Goal: Task Accomplishment & Management: Manage account settings

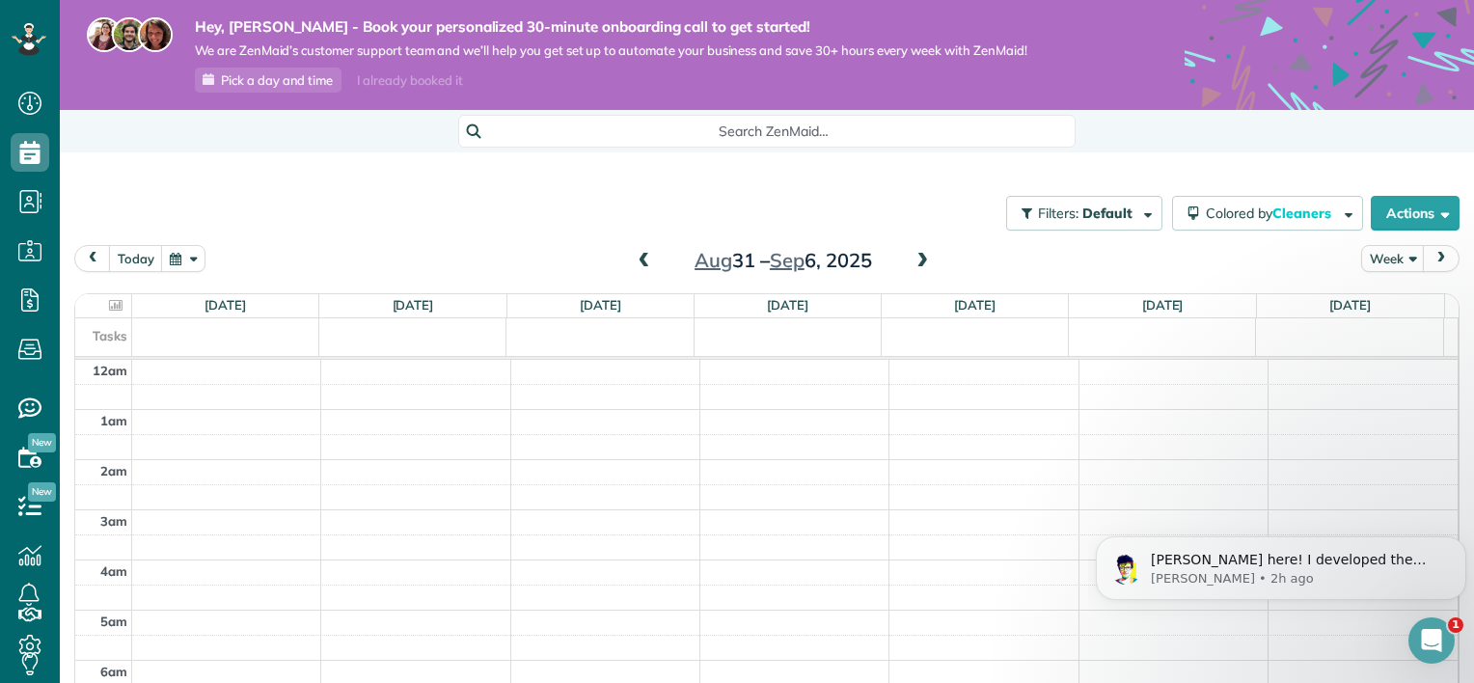
scroll to position [349, 0]
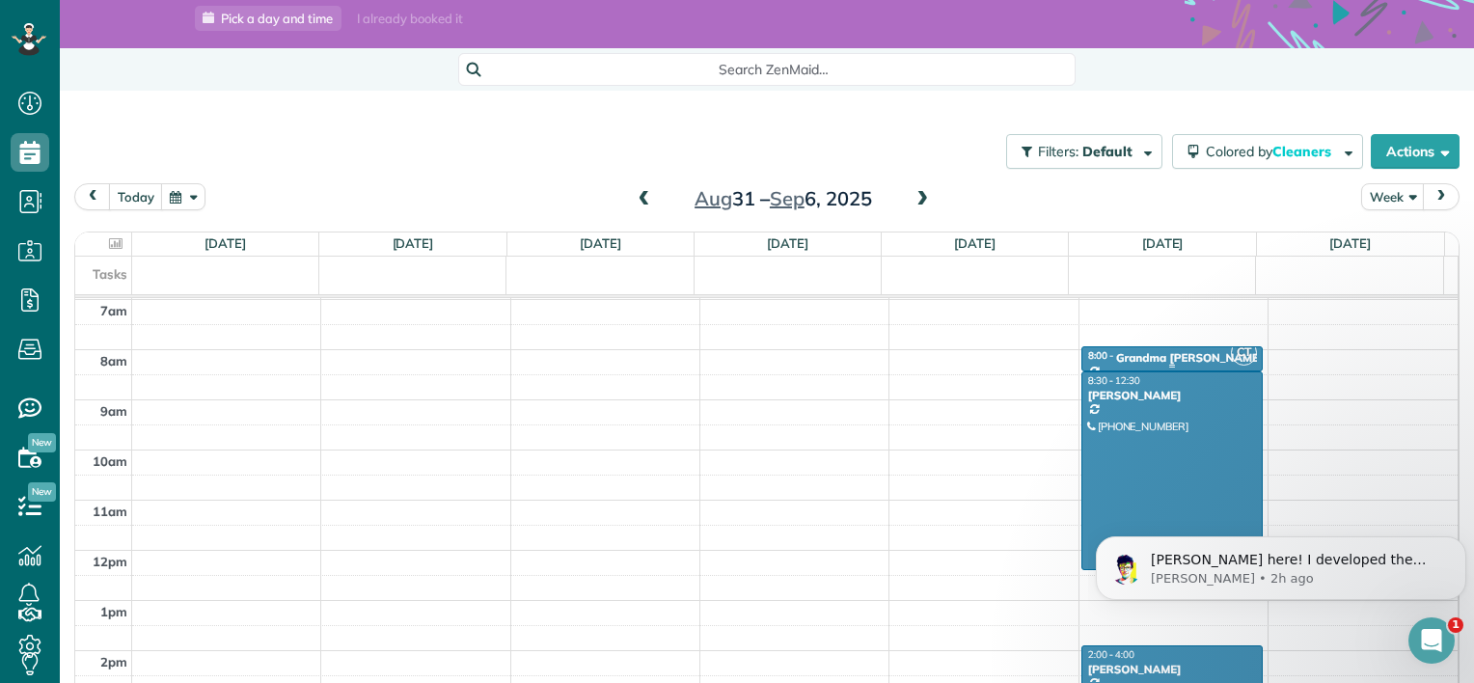
click at [1165, 354] on div "Grandma [PERSON_NAME]" at bounding box center [1189, 358] width 147 height 14
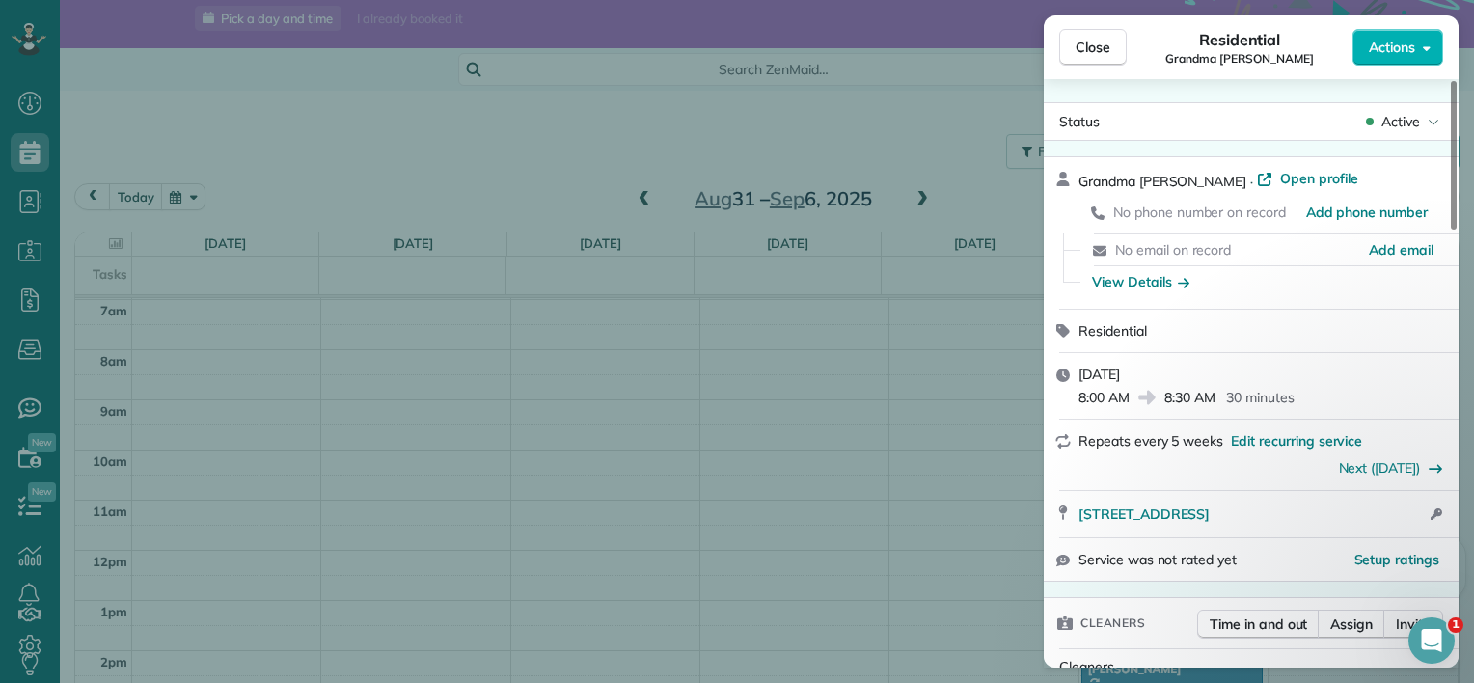
click at [973, 366] on div "Close Residential Grandma Marilyn Actions Status Active Grandma Marilyn · Open …" at bounding box center [737, 341] width 1474 height 683
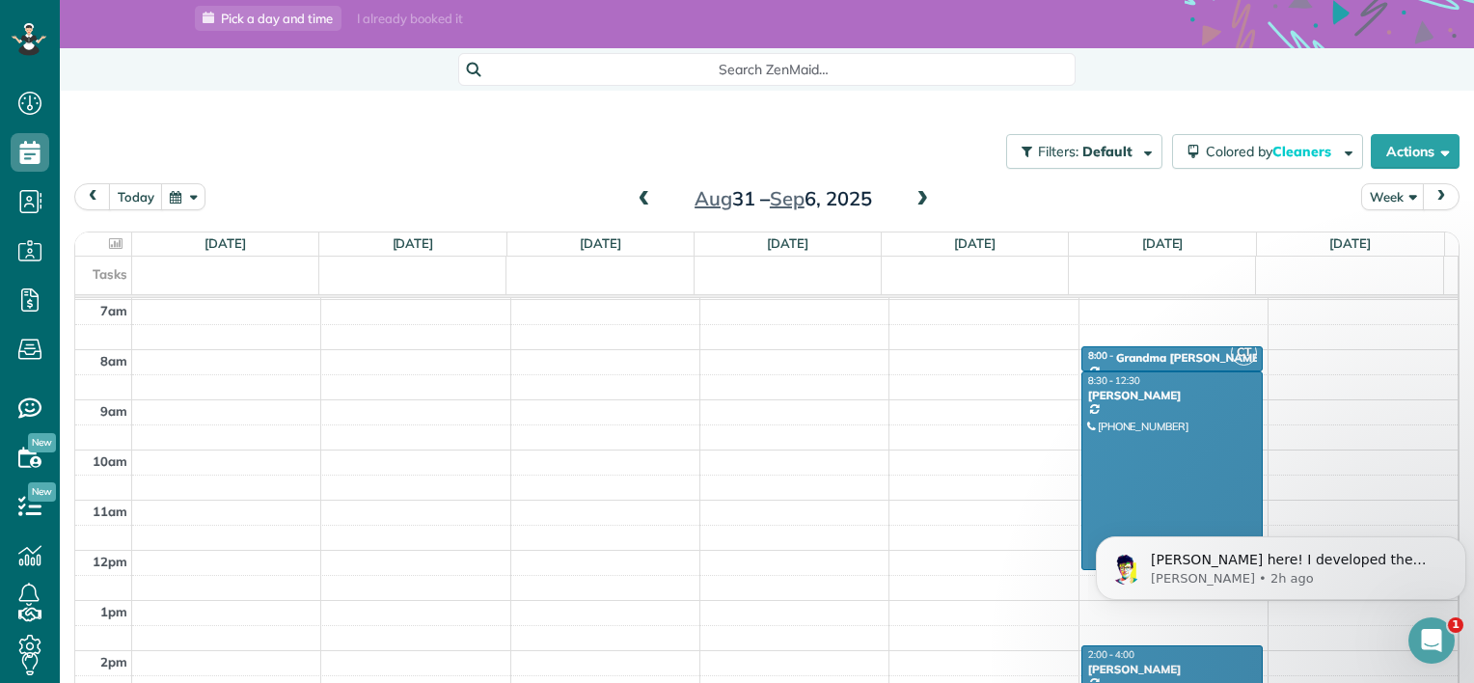
click at [1131, 395] on div "Danielle Whah" at bounding box center [1172, 396] width 170 height 14
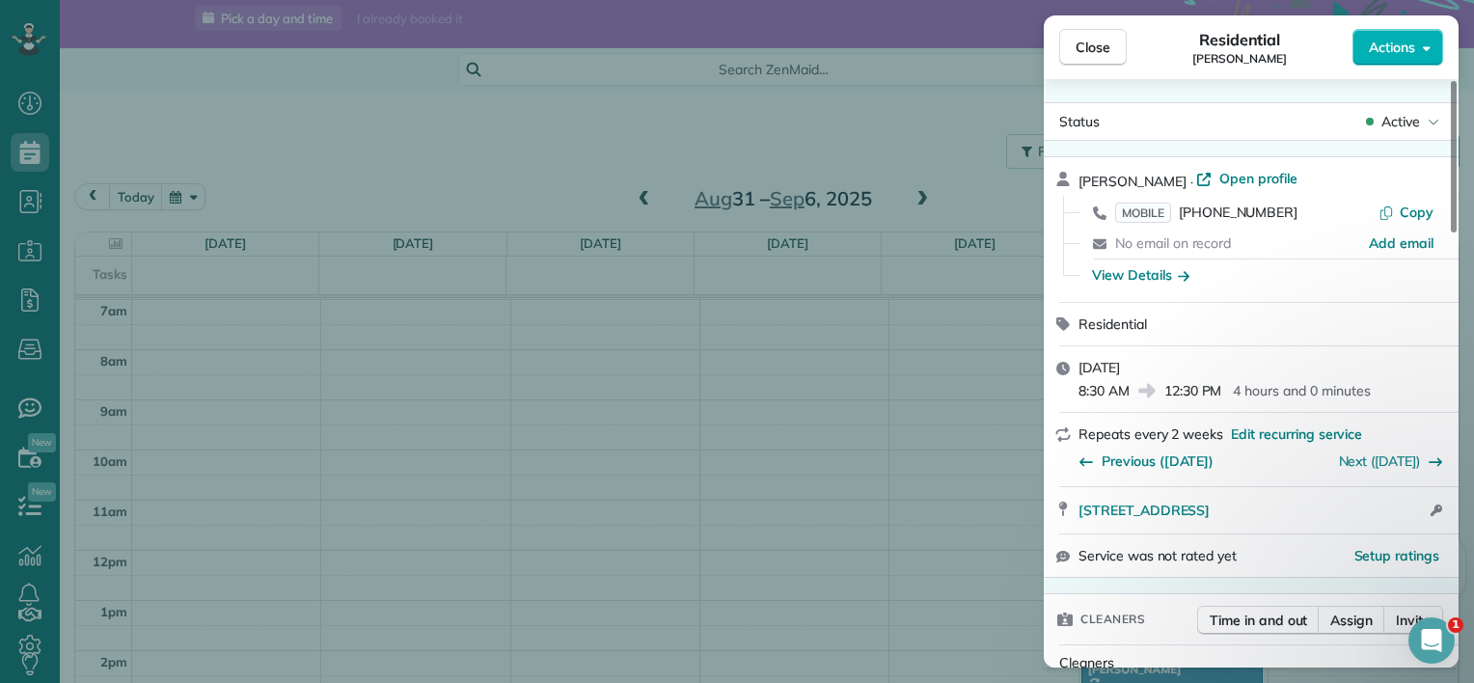
click at [1110, 399] on span "8:30 AM" at bounding box center [1104, 390] width 51 height 19
click at [979, 322] on div "Close Residential Danielle Whah Actions Status Active Danielle Whah · Open prof…" at bounding box center [737, 341] width 1474 height 683
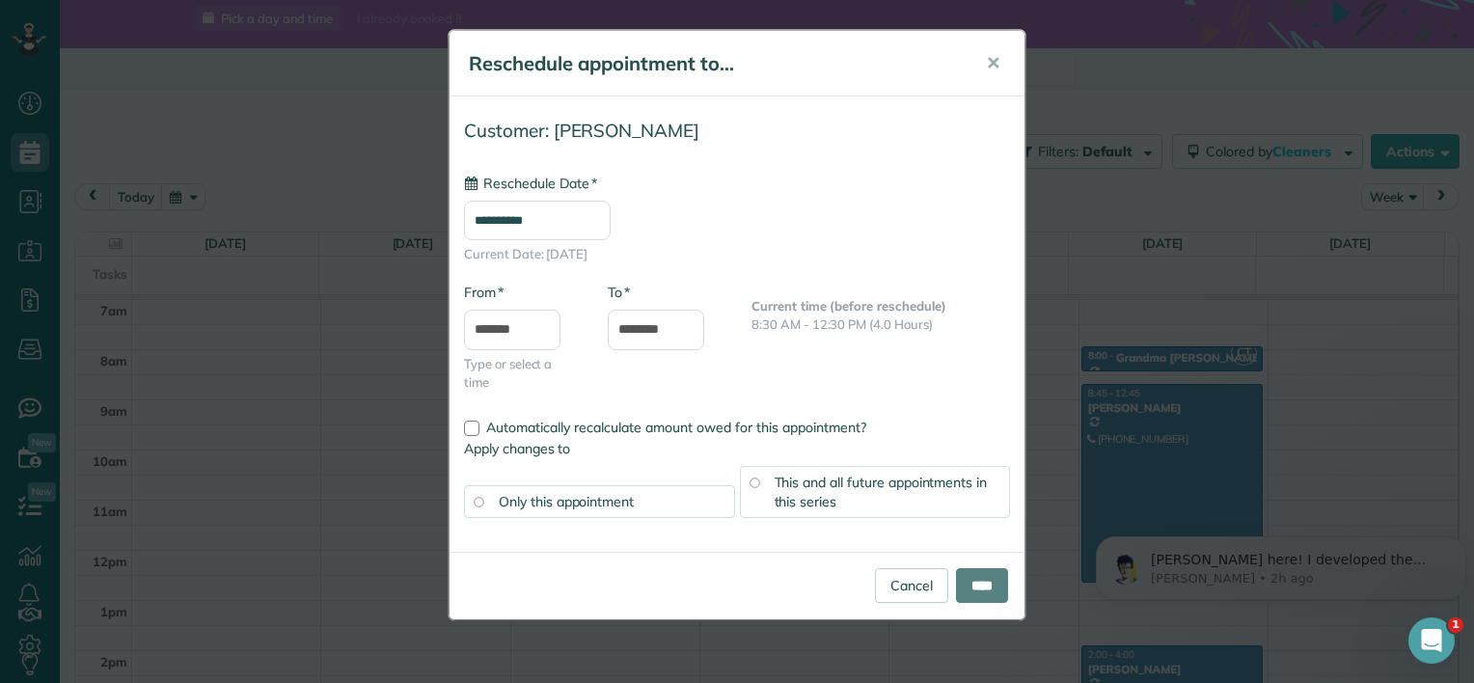
type input "**********"
click at [976, 577] on input "****" at bounding box center [982, 585] width 52 height 35
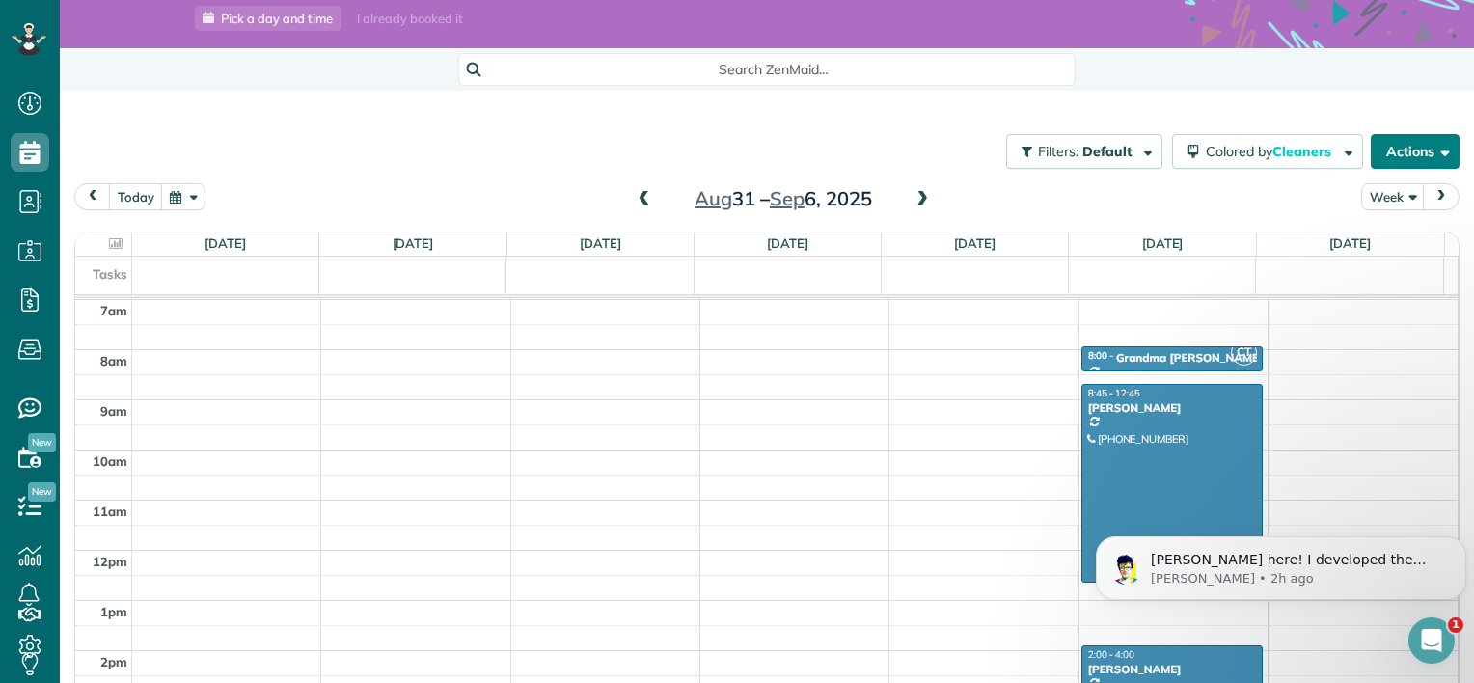
click at [1400, 159] on button "Actions" at bounding box center [1415, 151] width 89 height 35
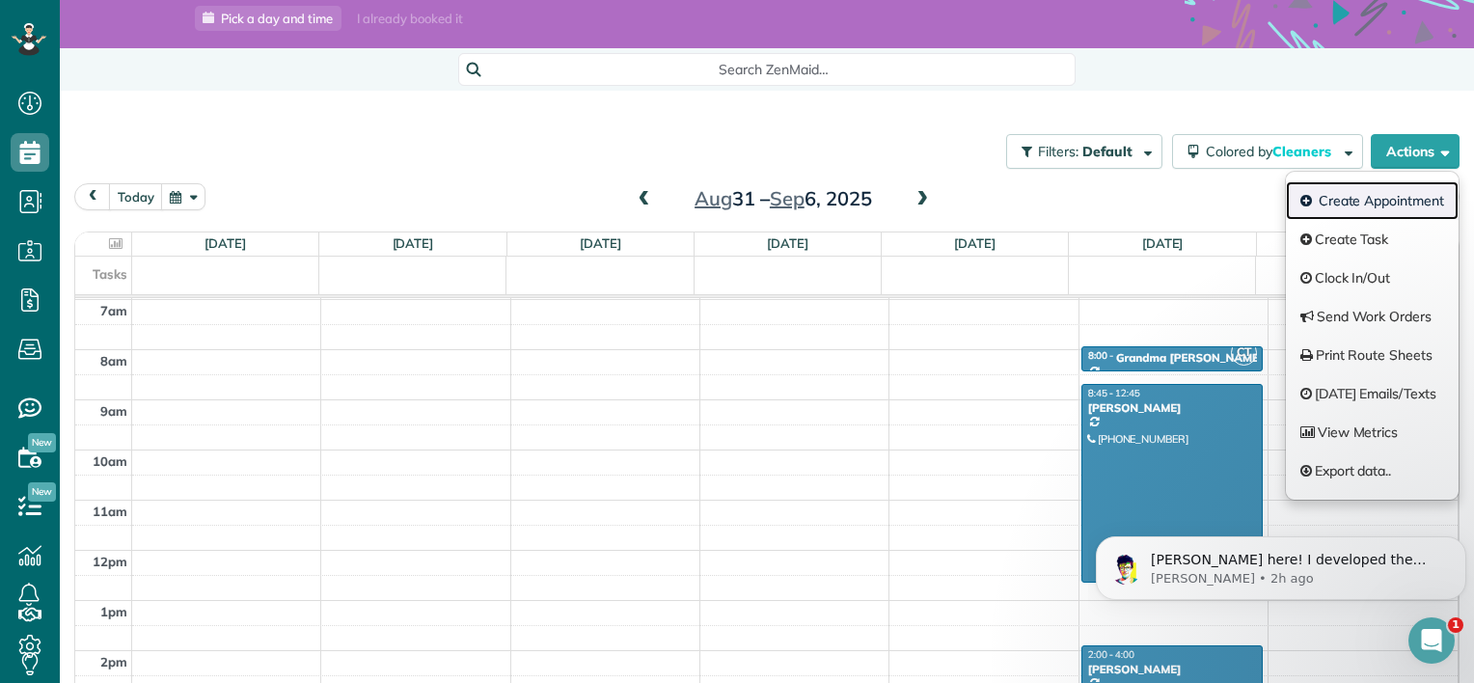
click at [1387, 208] on link "Create Appointment" at bounding box center [1372, 200] width 173 height 39
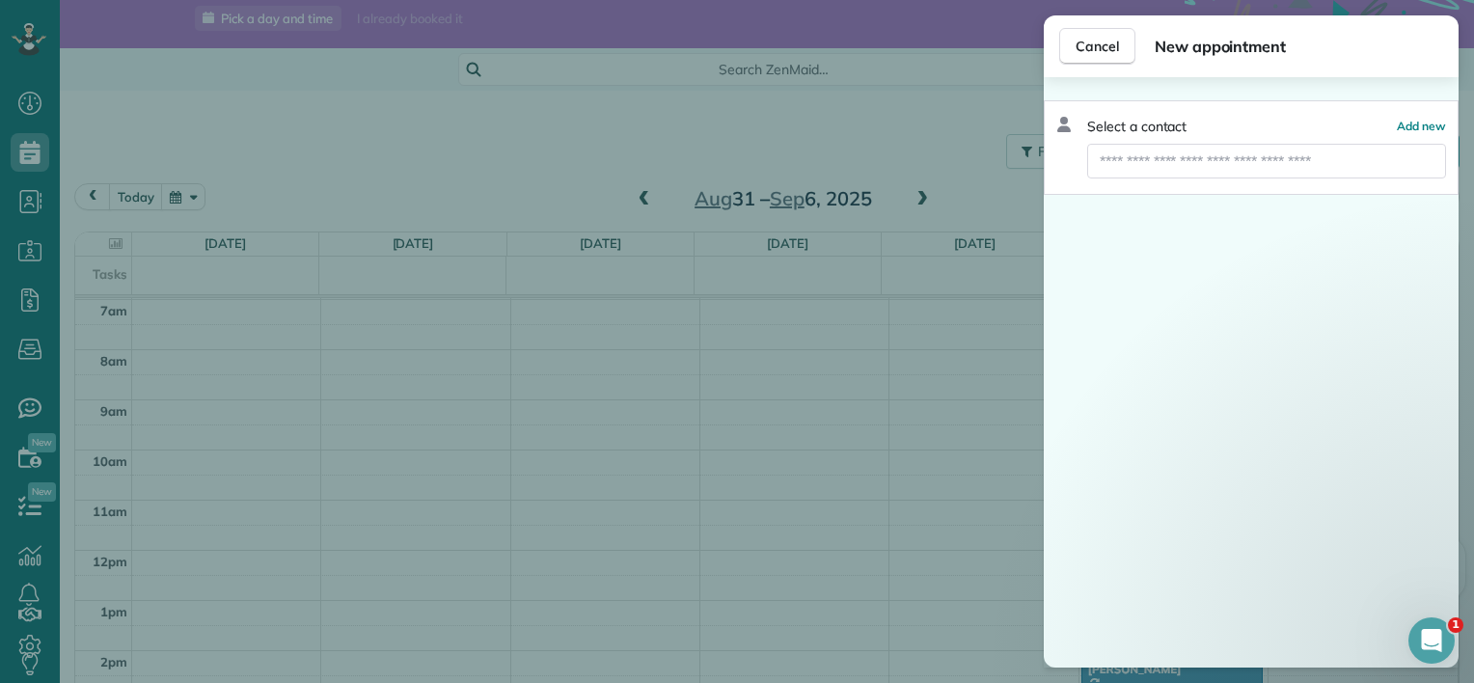
click at [932, 402] on div "Cancel New appointment Select a contact Add new" at bounding box center [737, 341] width 1474 height 683
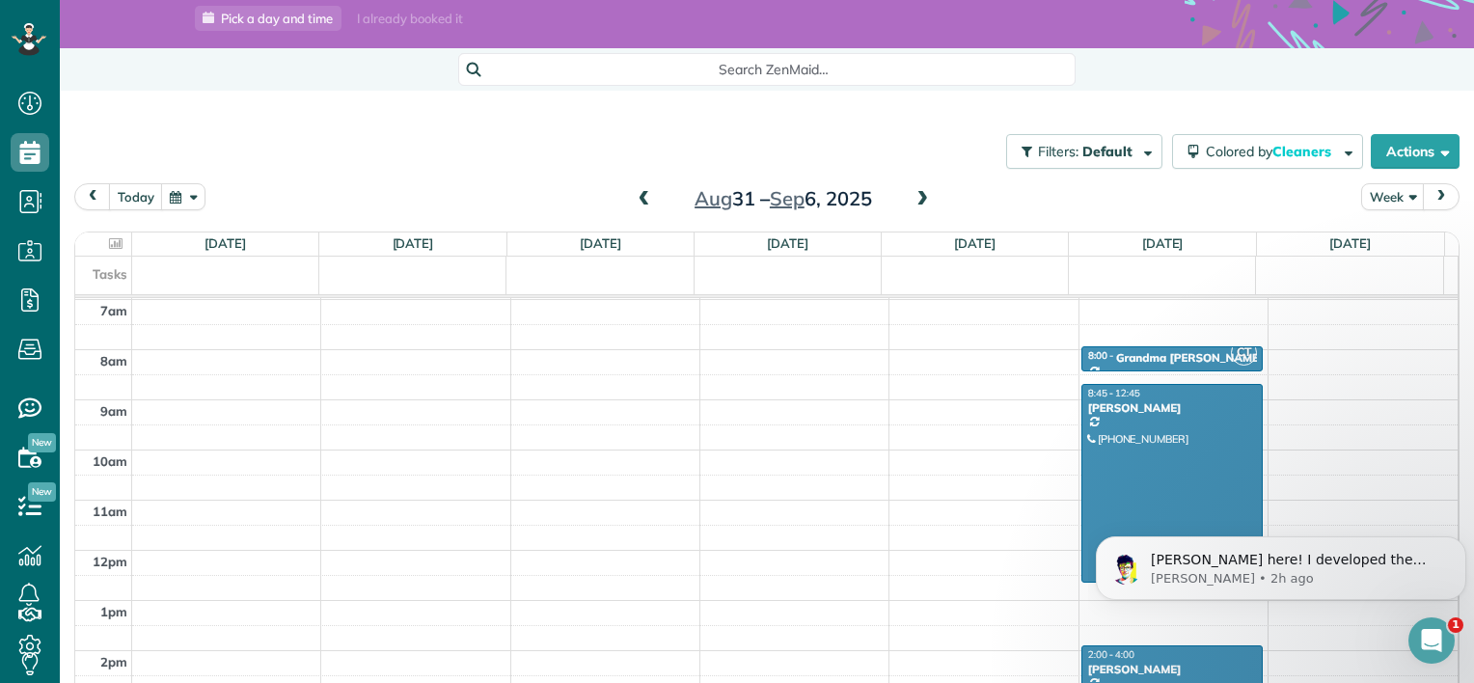
scroll to position [376, 0]
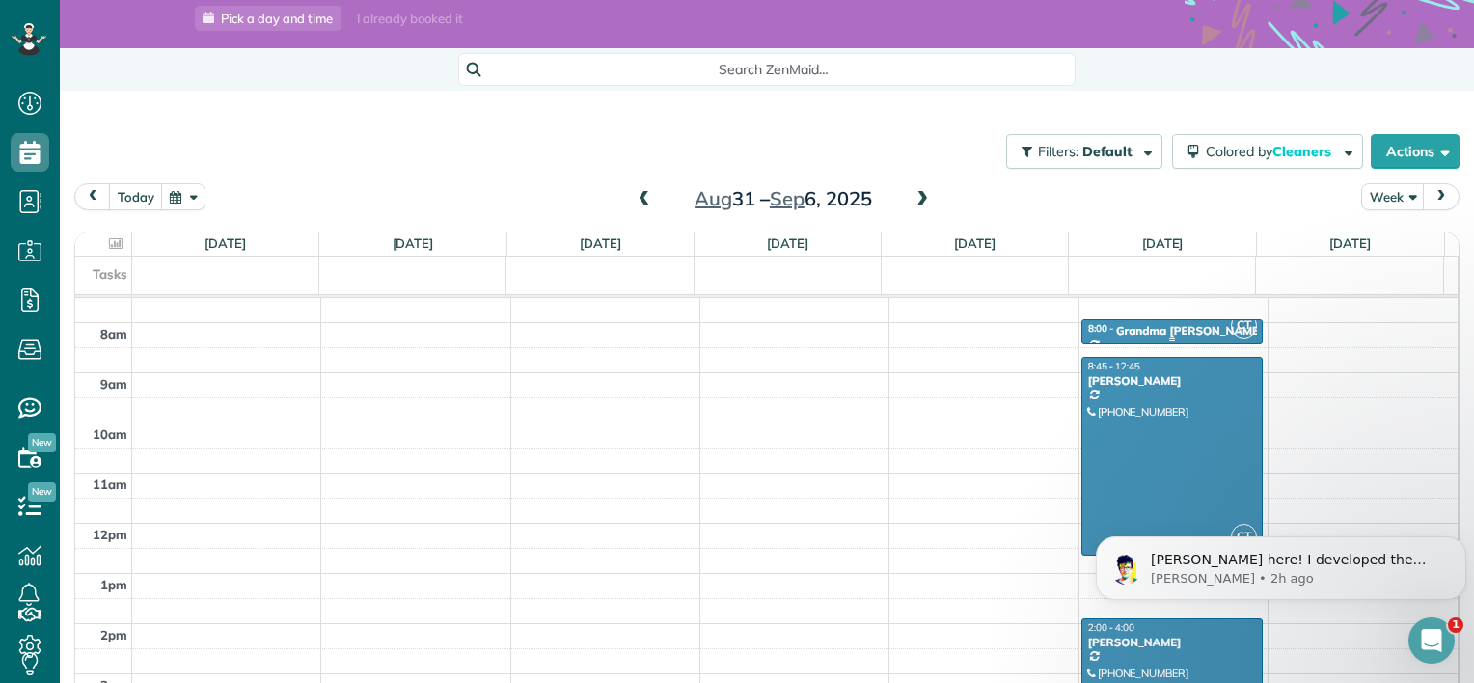
click at [1140, 327] on div "Grandma Marilyn" at bounding box center [1189, 331] width 147 height 14
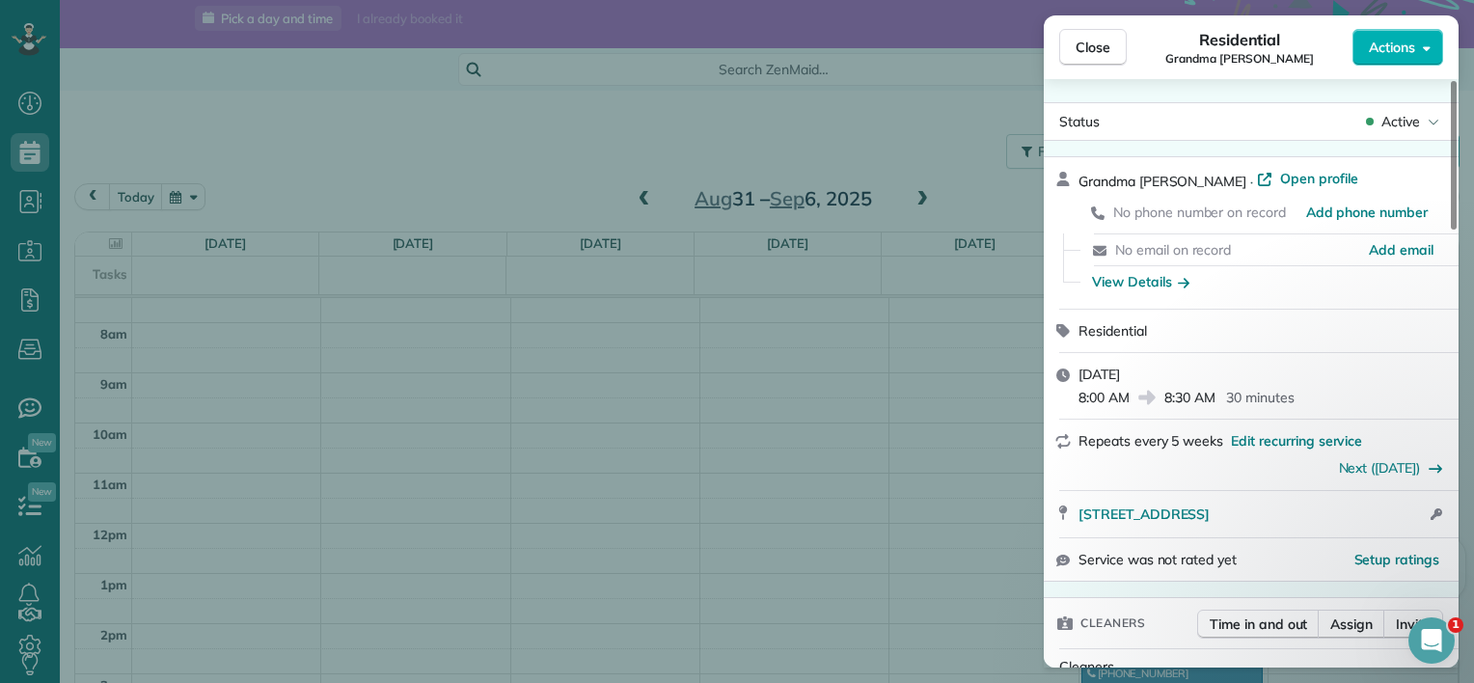
click at [941, 374] on div "Close Residential Grandma Marilyn Actions Status Active Grandma Marilyn · Open …" at bounding box center [737, 341] width 1474 height 683
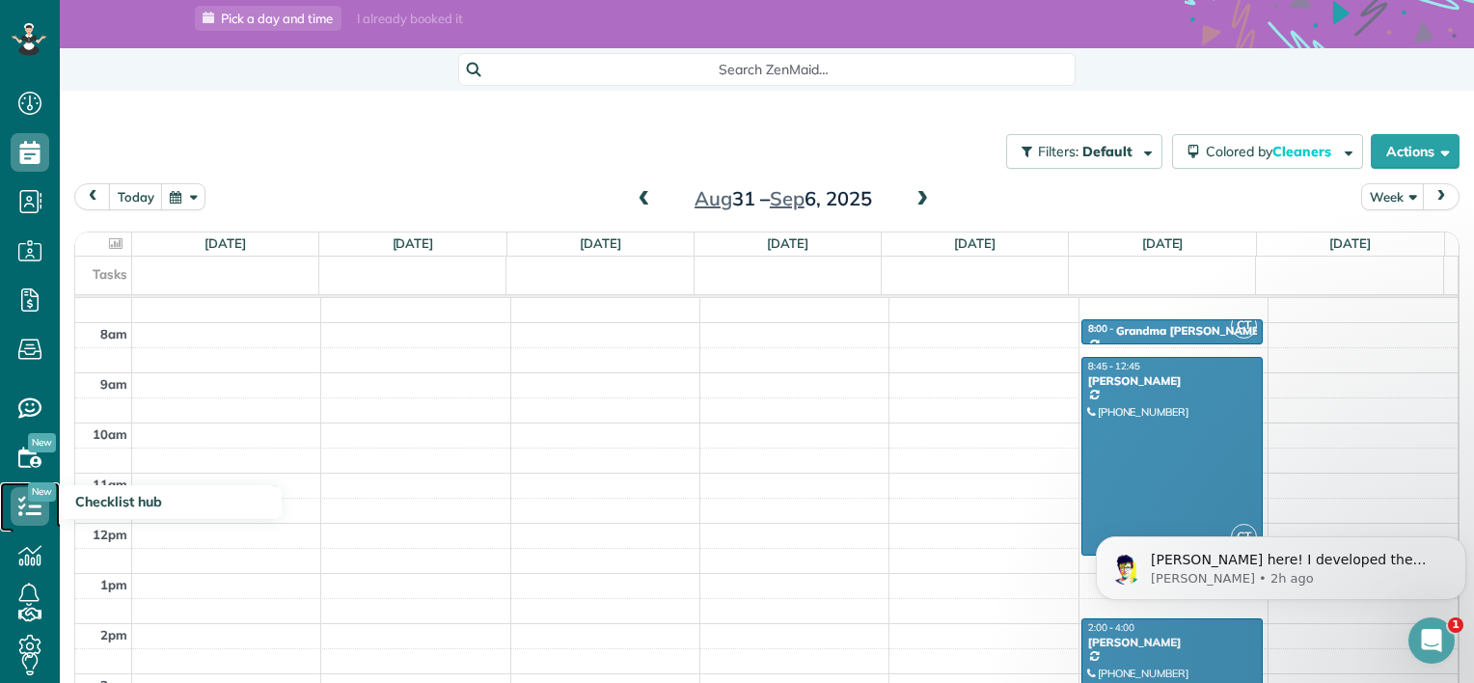
click at [33, 513] on use at bounding box center [29, 505] width 23 height 19
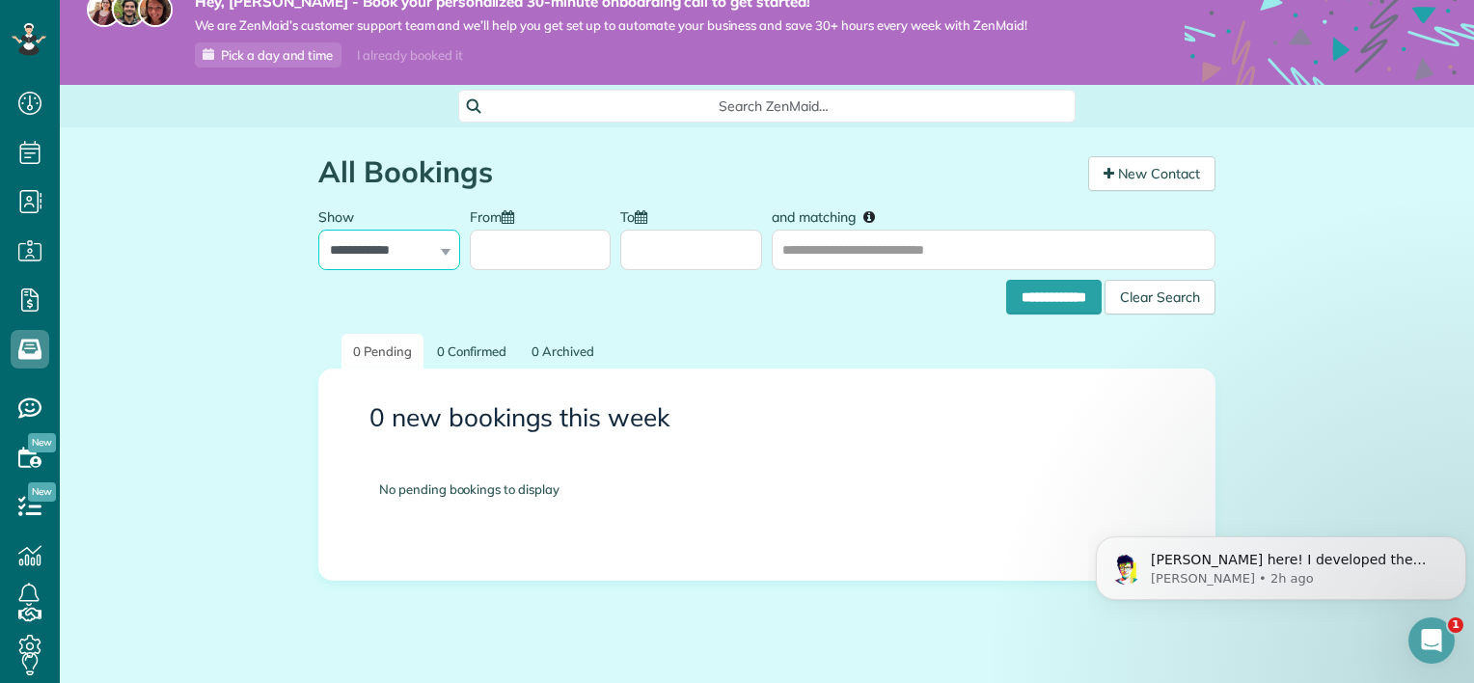
click at [409, 258] on select "**********" at bounding box center [389, 250] width 142 height 41
click at [318, 230] on select "**********" at bounding box center [389, 250] width 142 height 41
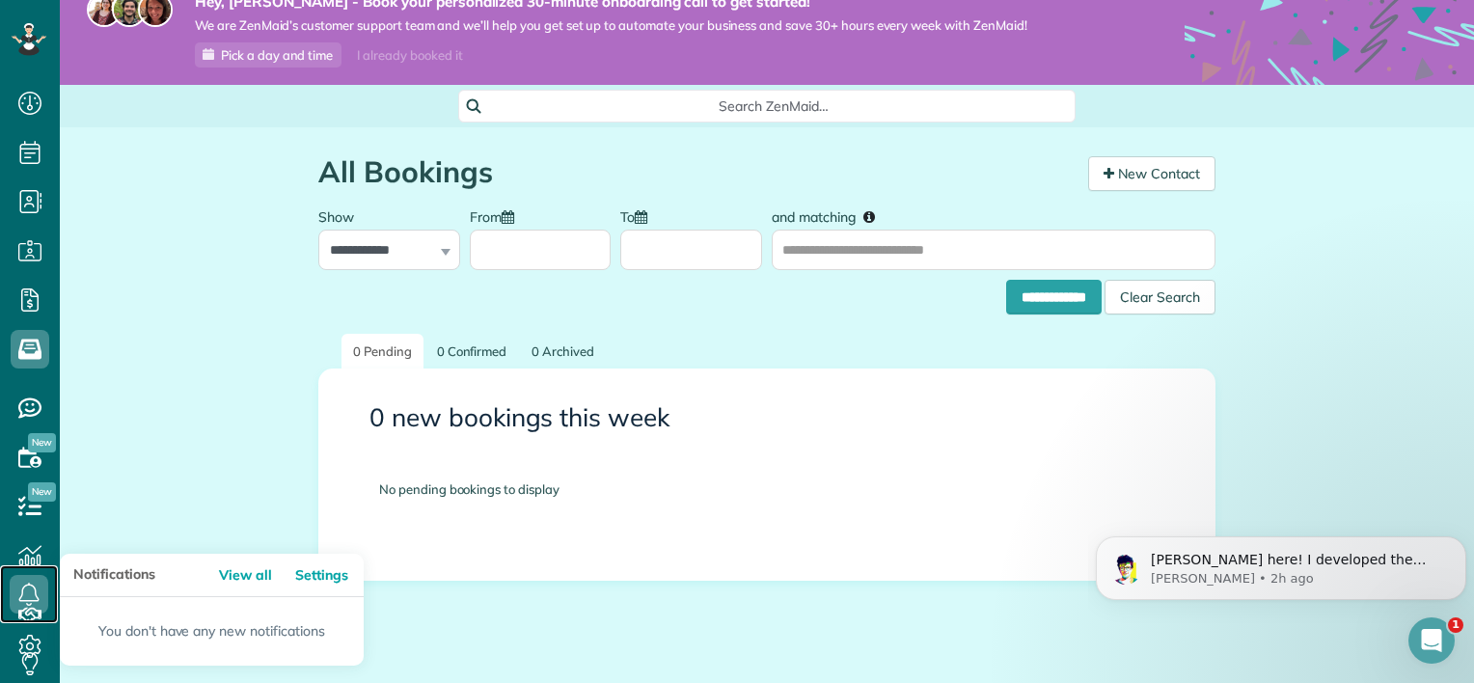
click at [42, 601] on icon at bounding box center [29, 594] width 39 height 39
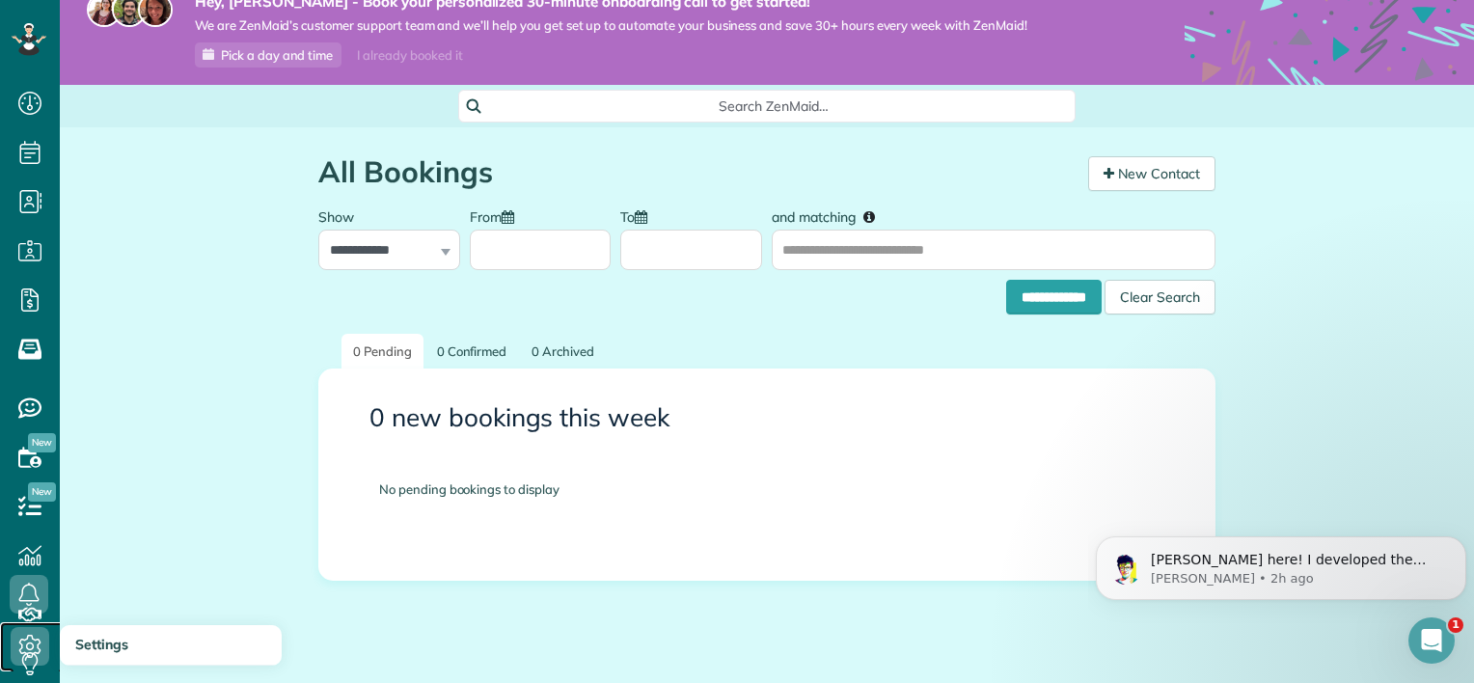
click at [16, 643] on icon at bounding box center [30, 646] width 39 height 39
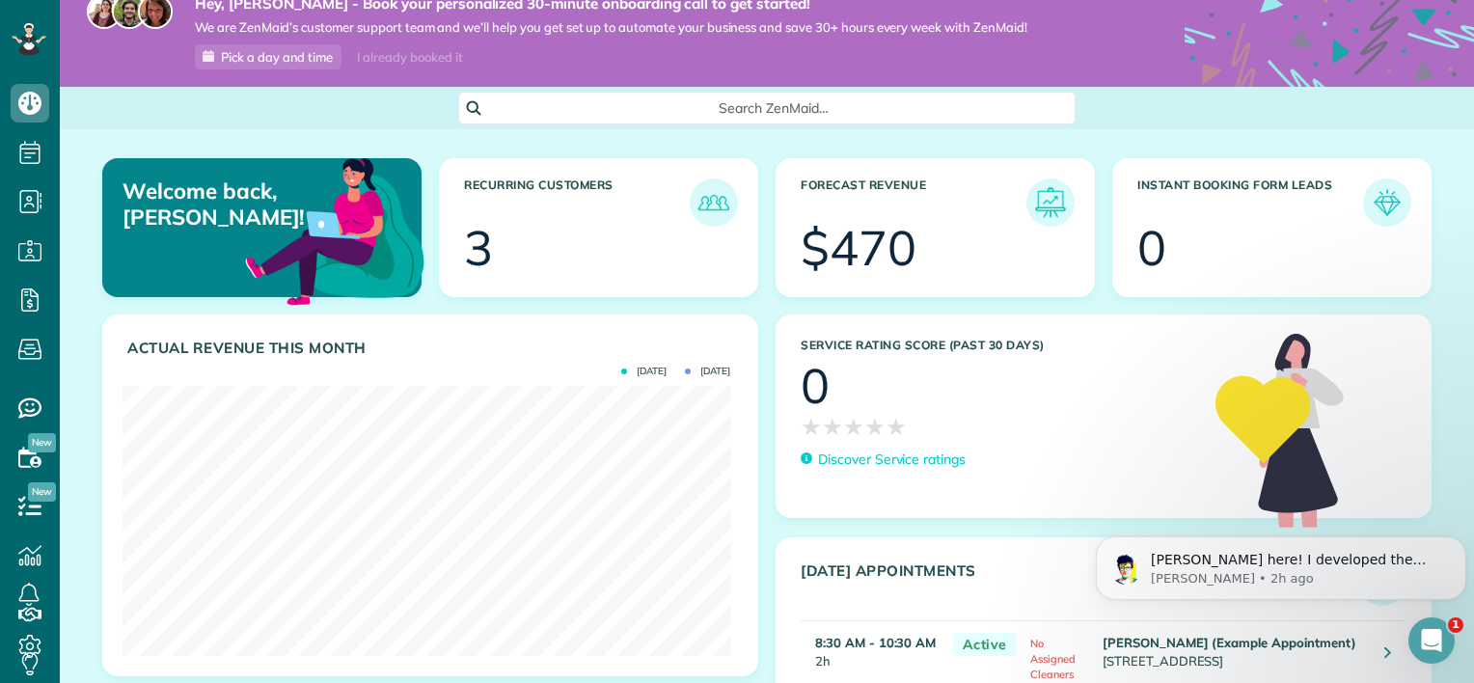
click at [566, 264] on div at bounding box center [617, 251] width 233 height 48
click at [706, 188] on img at bounding box center [714, 202] width 44 height 44
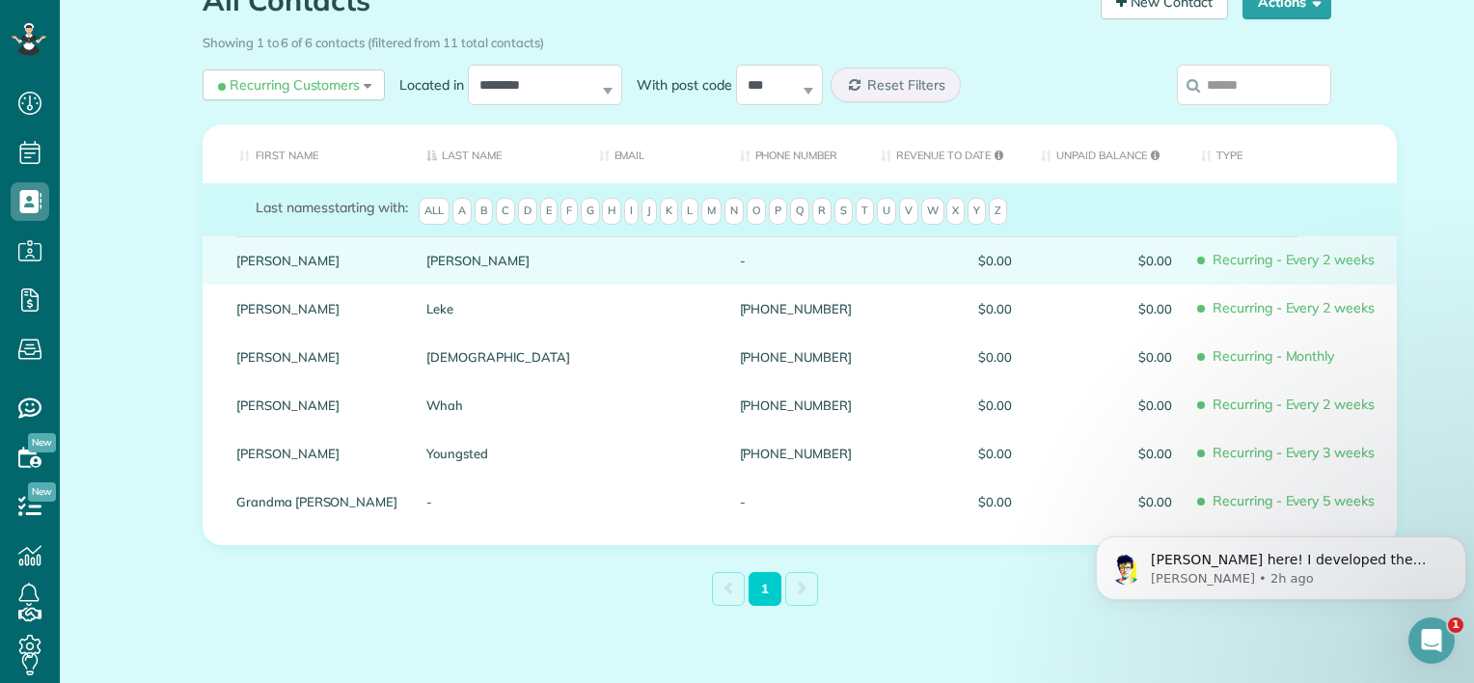
click at [726, 259] on div "-" at bounding box center [796, 260] width 141 height 48
click at [726, 271] on div "-" at bounding box center [796, 260] width 141 height 48
click at [392, 277] on div "Sara" at bounding box center [317, 260] width 190 height 48
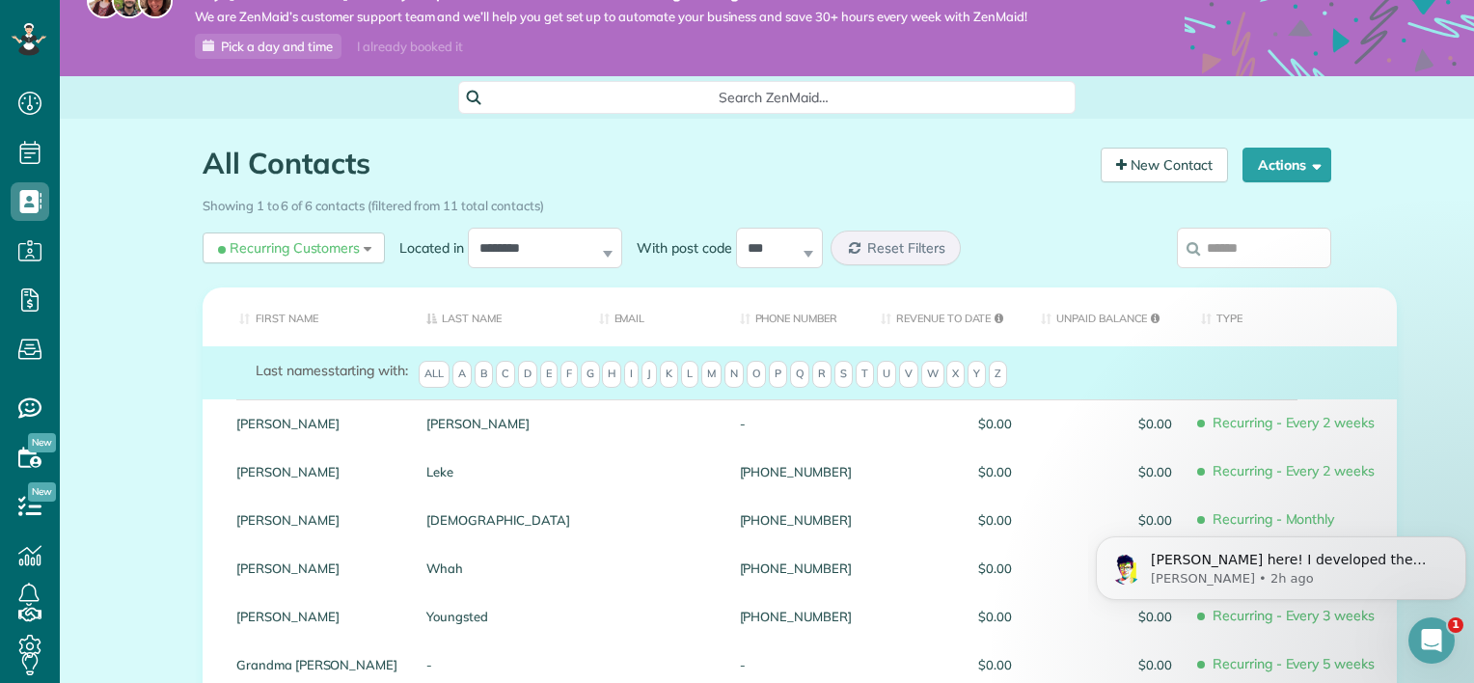
scroll to position [30, 0]
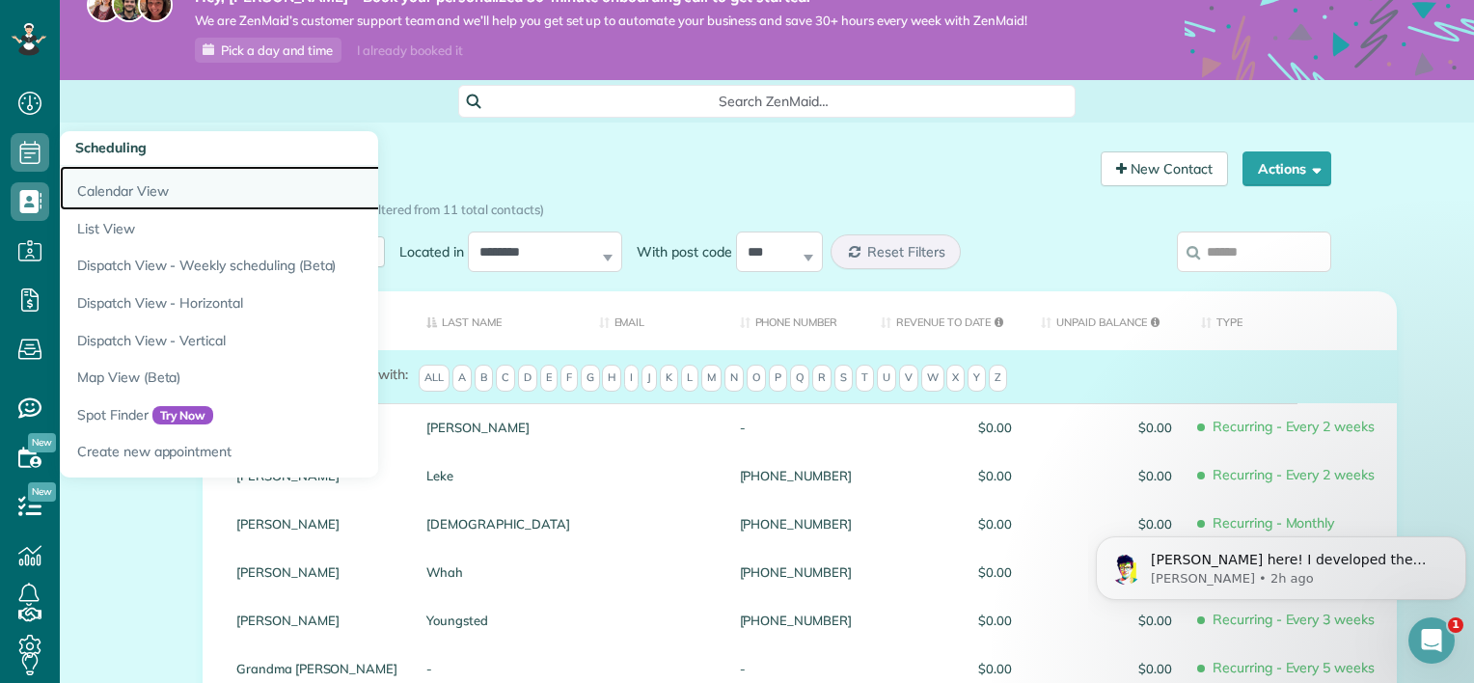
click at [139, 206] on link "Calendar View" at bounding box center [301, 188] width 482 height 44
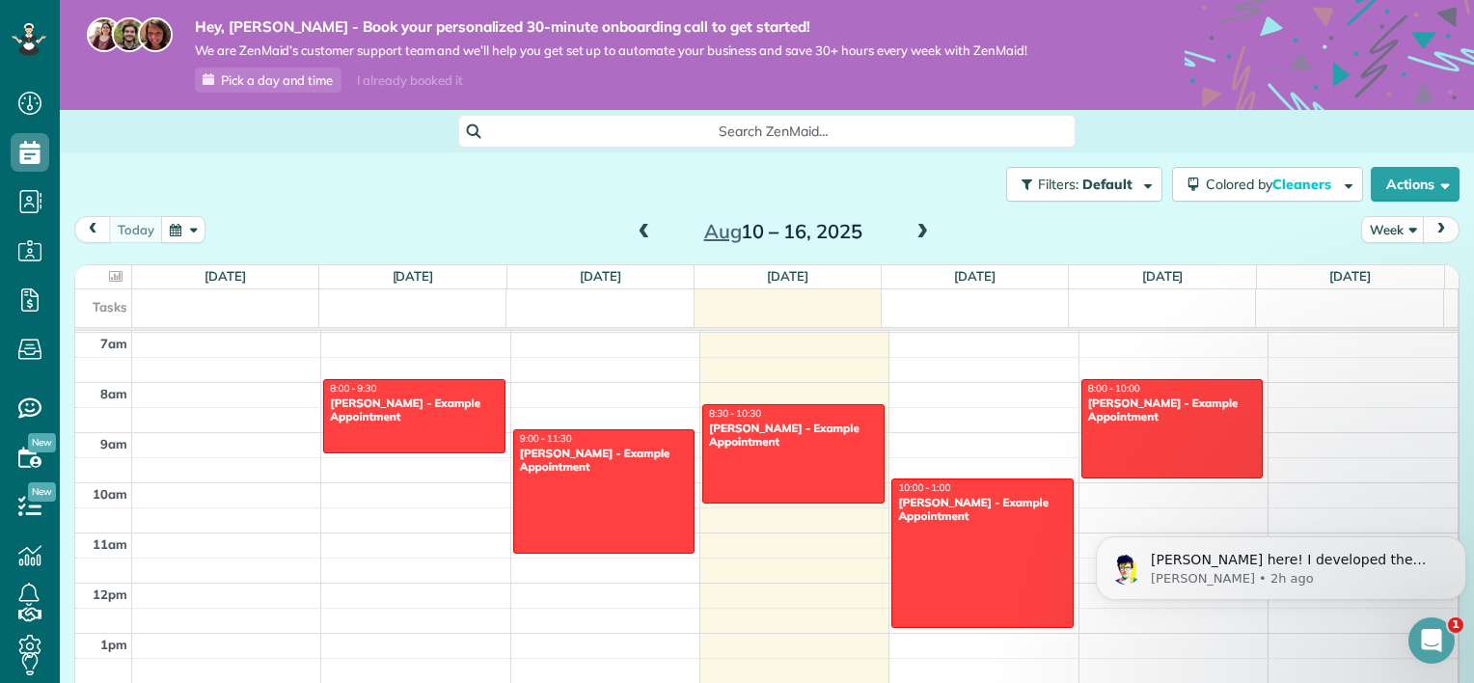
click at [916, 235] on span at bounding box center [922, 232] width 21 height 17
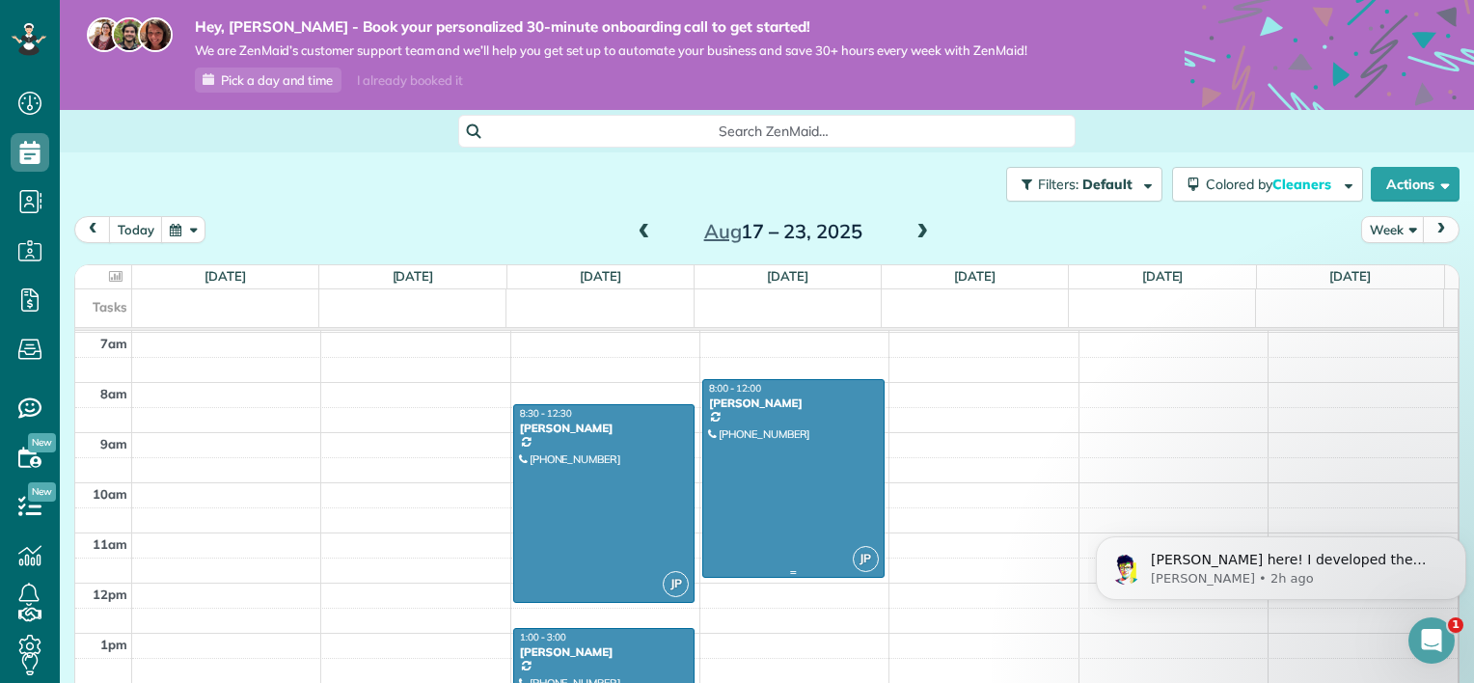
scroll to position [436, 0]
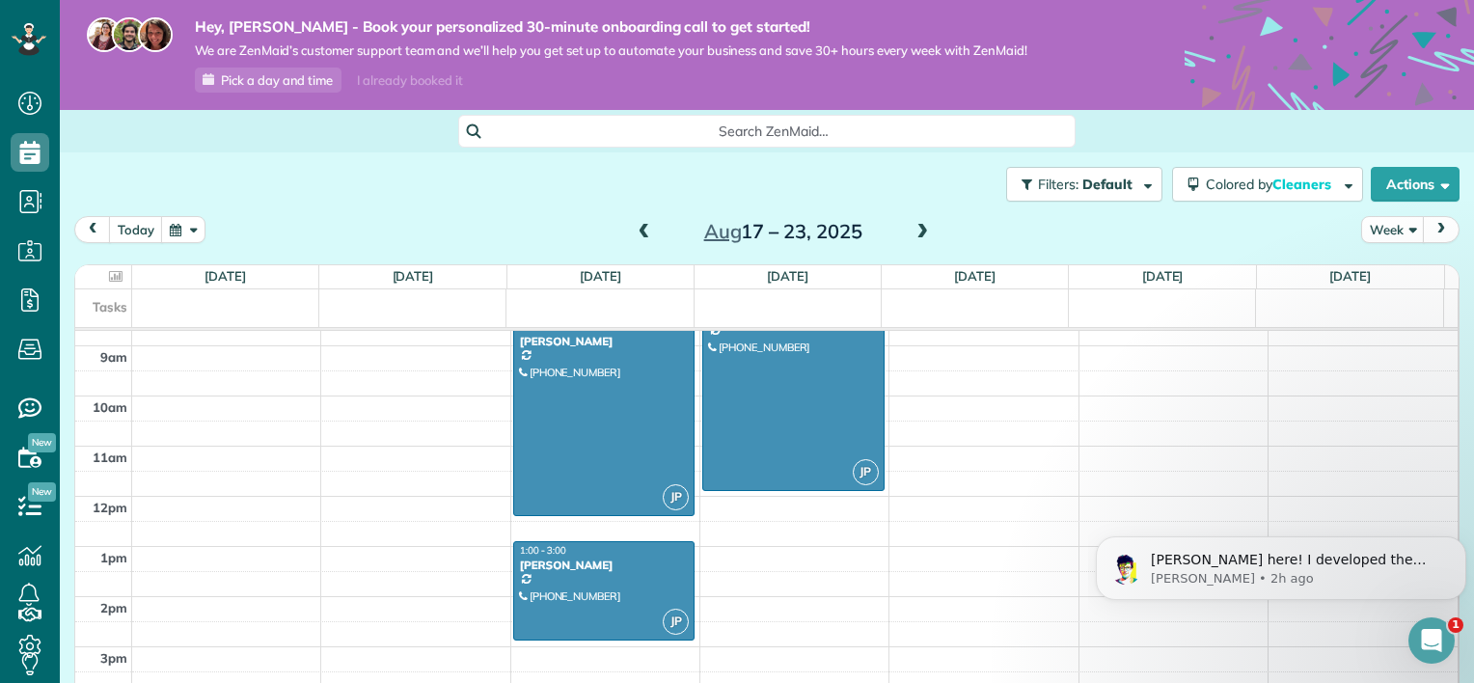
click at [912, 239] on span at bounding box center [922, 232] width 21 height 17
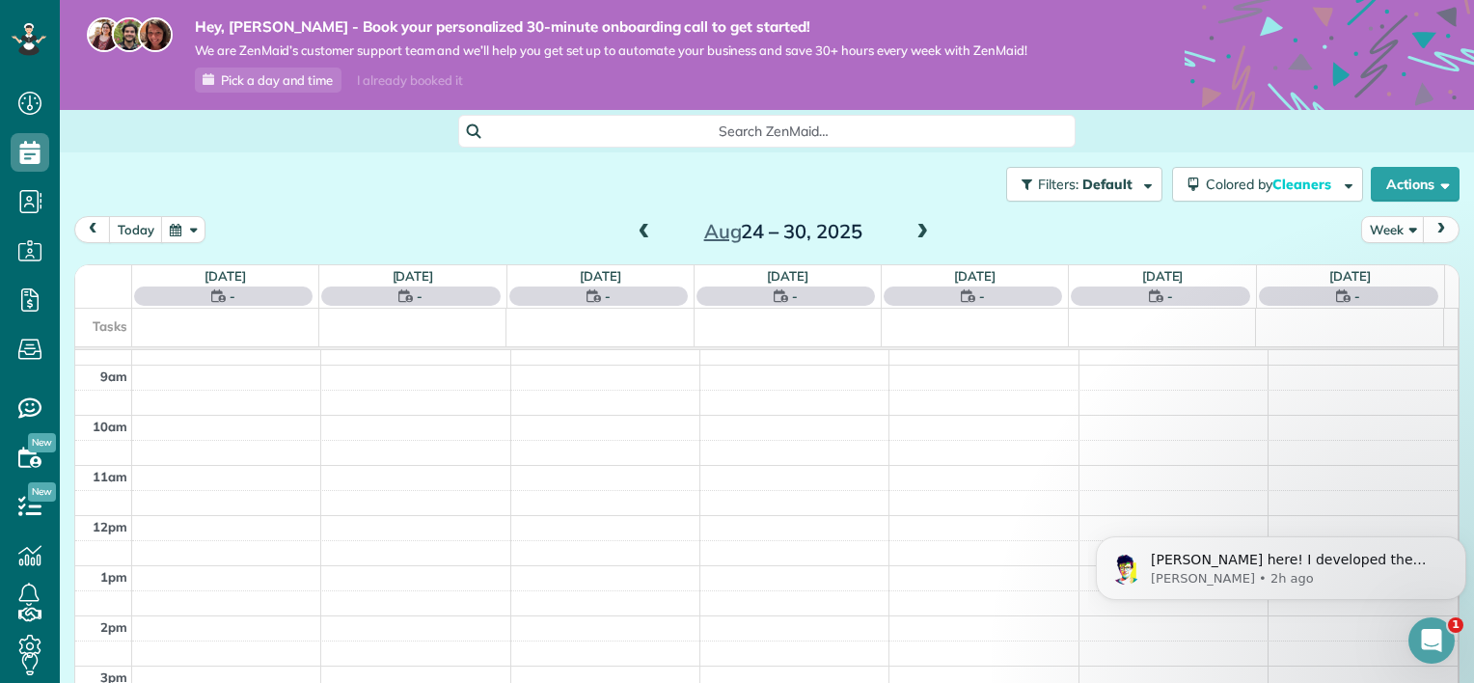
scroll to position [349, 0]
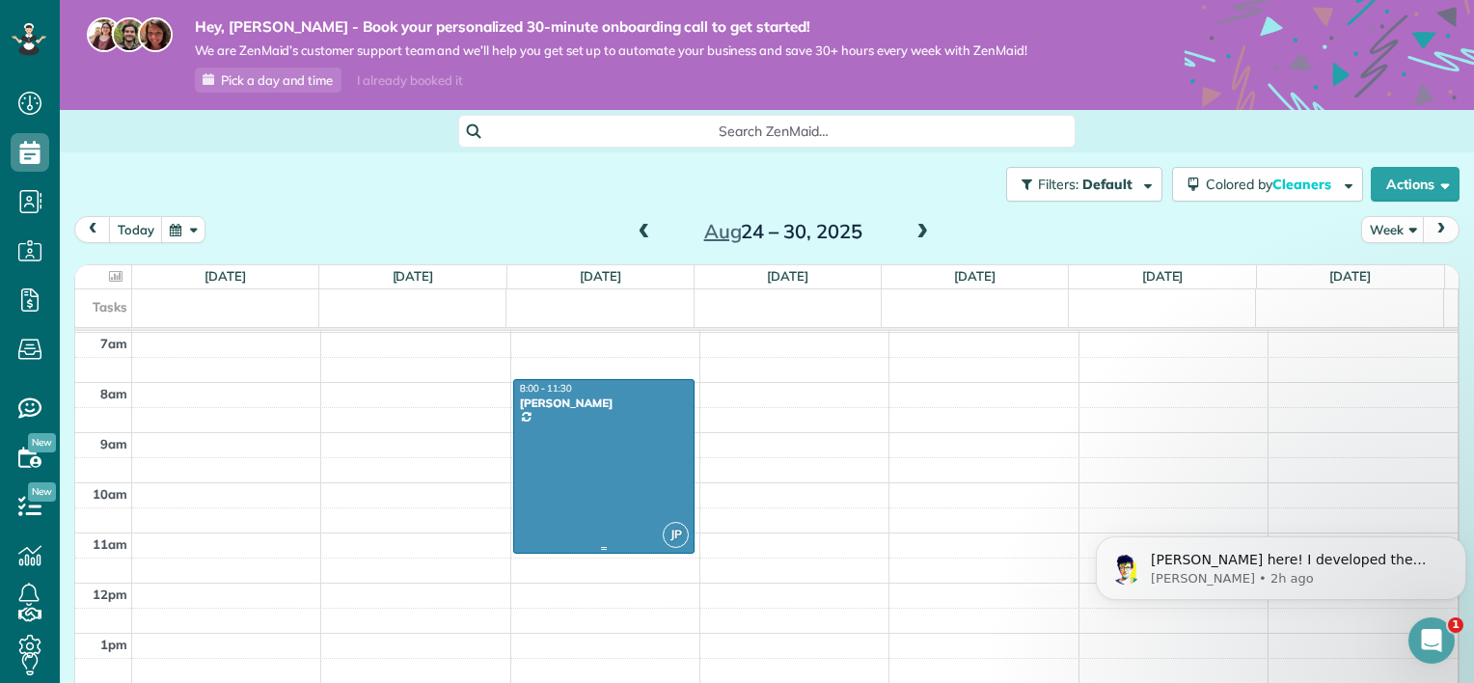
click at [557, 486] on div at bounding box center [603, 466] width 179 height 173
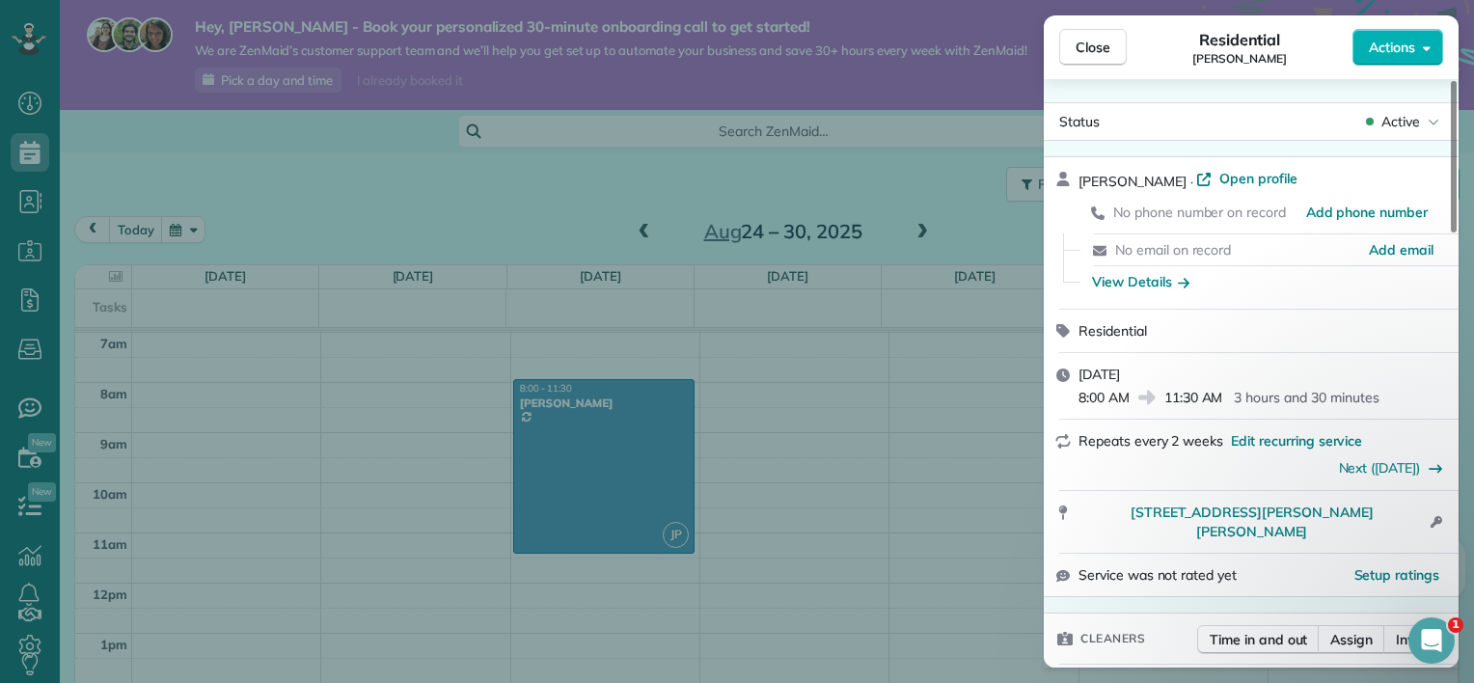
click at [1173, 210] on span "No phone number on record" at bounding box center [1199, 212] width 173 height 17
click at [774, 459] on div "Close Residential [PERSON_NAME] Actions Status Active [PERSON_NAME] · Open prof…" at bounding box center [737, 341] width 1474 height 683
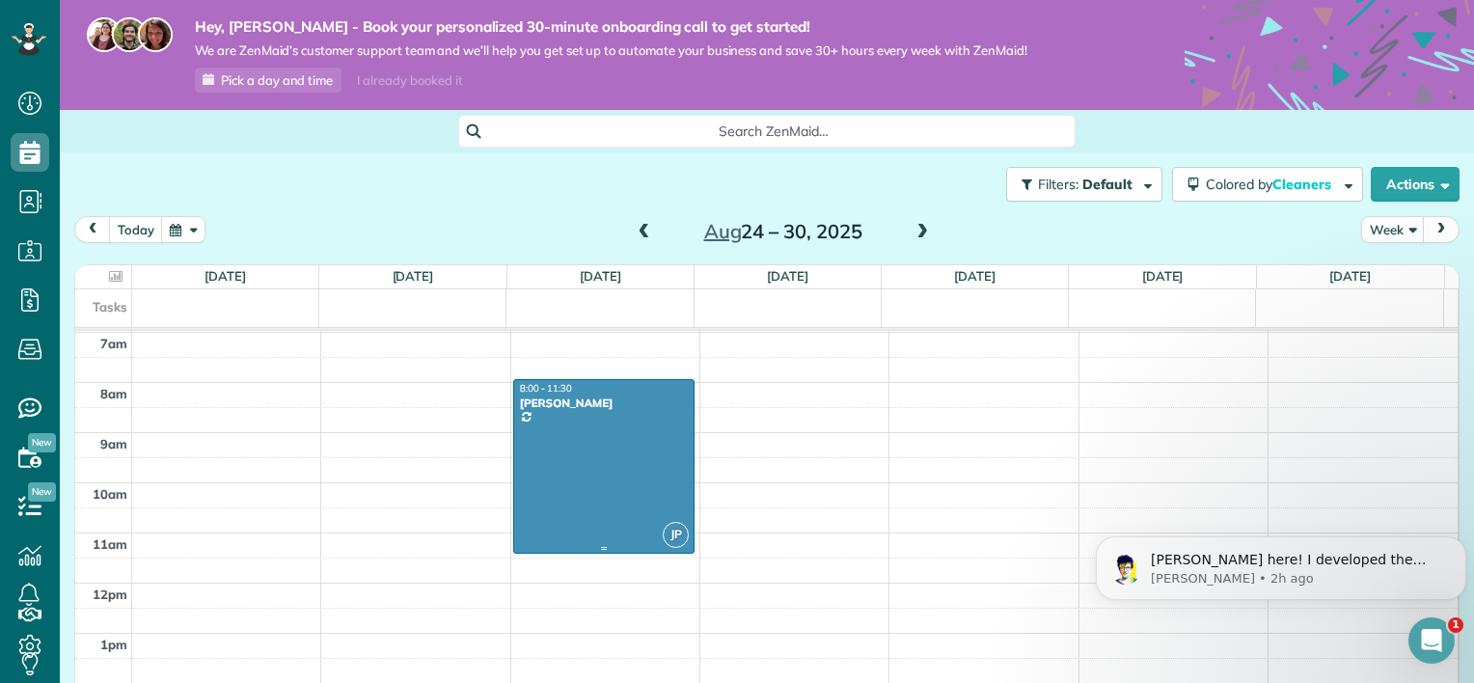
click at [625, 417] on div at bounding box center [603, 466] width 179 height 173
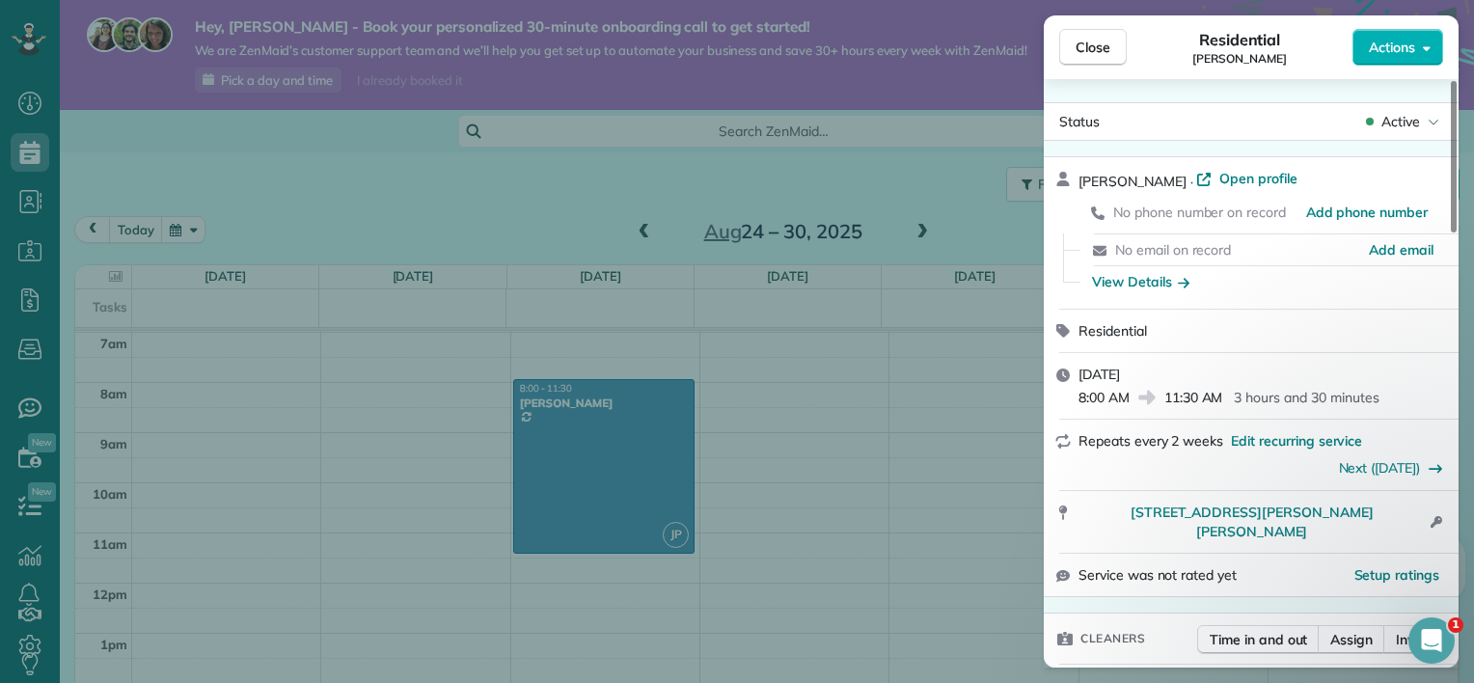
click at [1189, 220] on div "No phone number on record" at bounding box center [1209, 212] width 193 height 19
click at [1326, 204] on span "Add phone number" at bounding box center [1367, 212] width 122 height 19
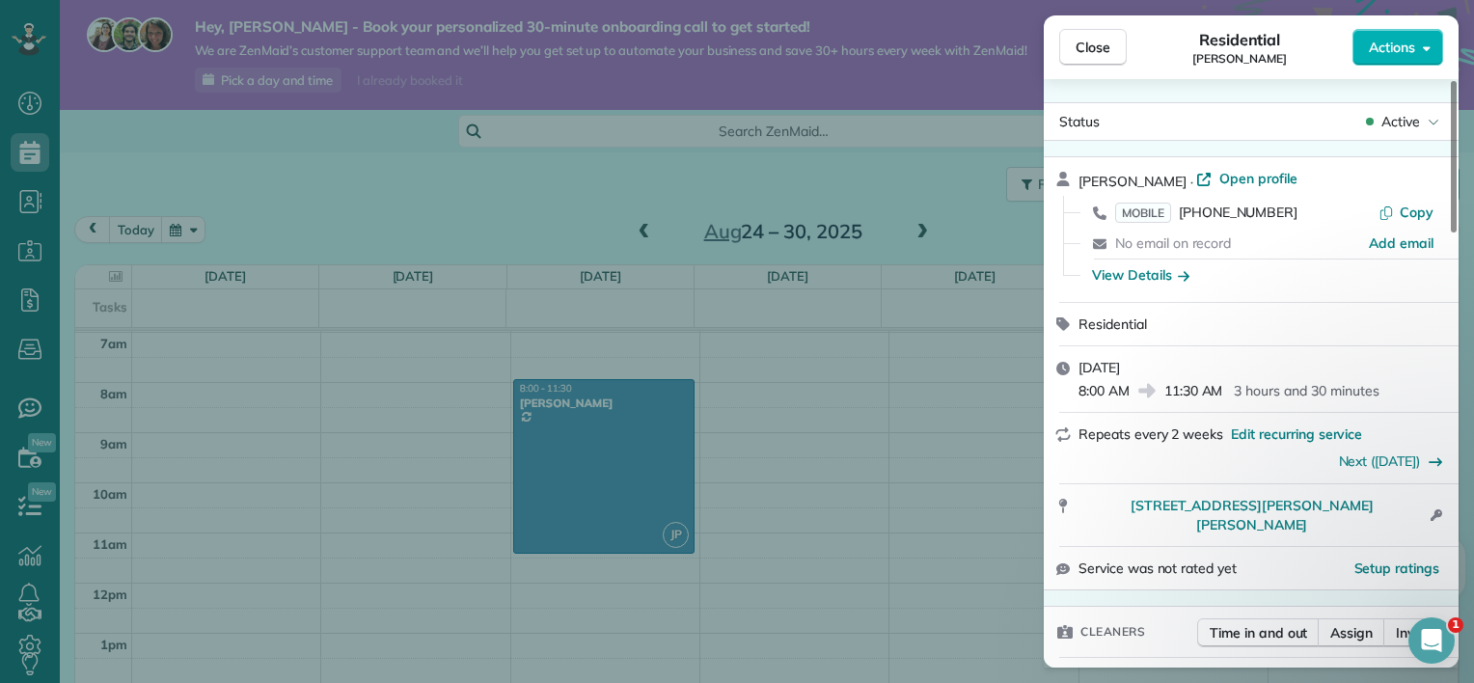
click at [493, 277] on div "Close Residential [PERSON_NAME] Actions Status Active [PERSON_NAME] · Open prof…" at bounding box center [737, 341] width 1474 height 683
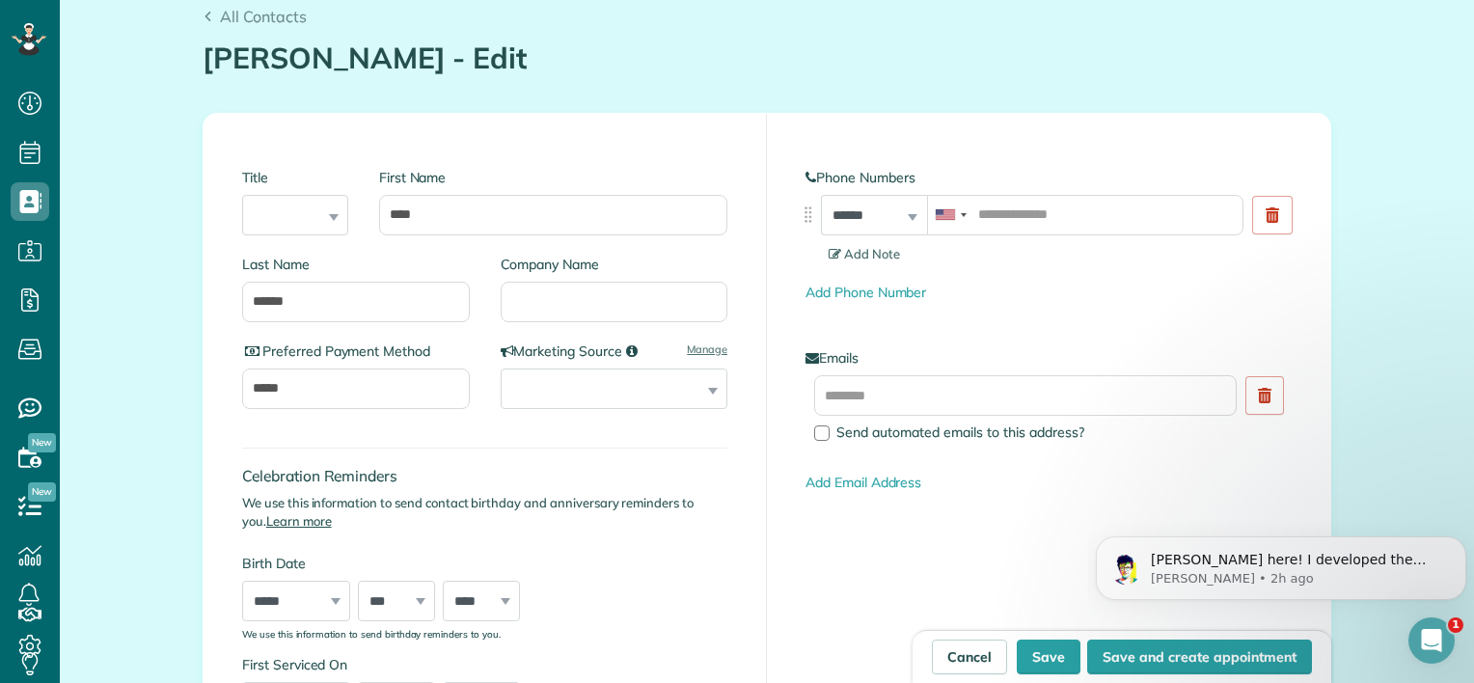
scroll to position [288, 0]
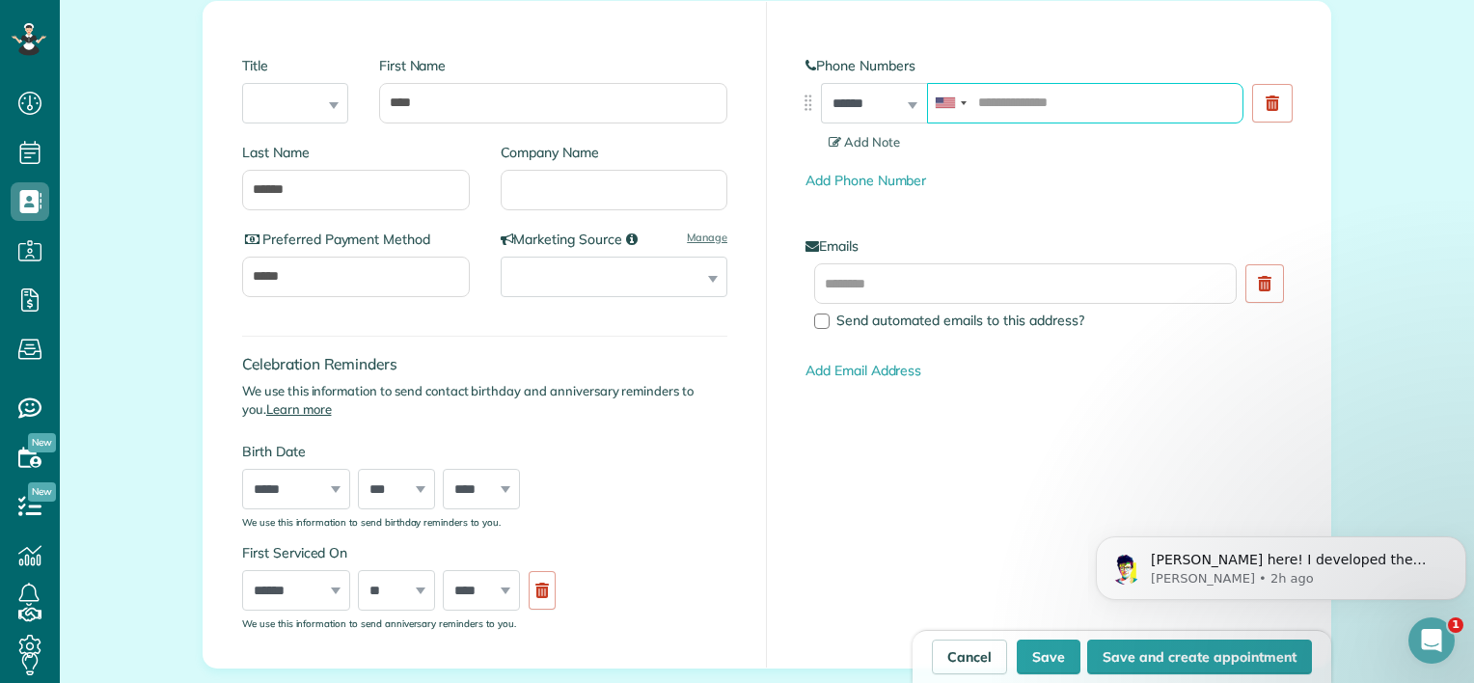
click at [1059, 97] on input "tel" at bounding box center [1085, 103] width 316 height 41
click at [1050, 660] on button "Save" at bounding box center [1049, 657] width 64 height 35
type input "**********"
